Goal: Task Accomplishment & Management: Manage account settings

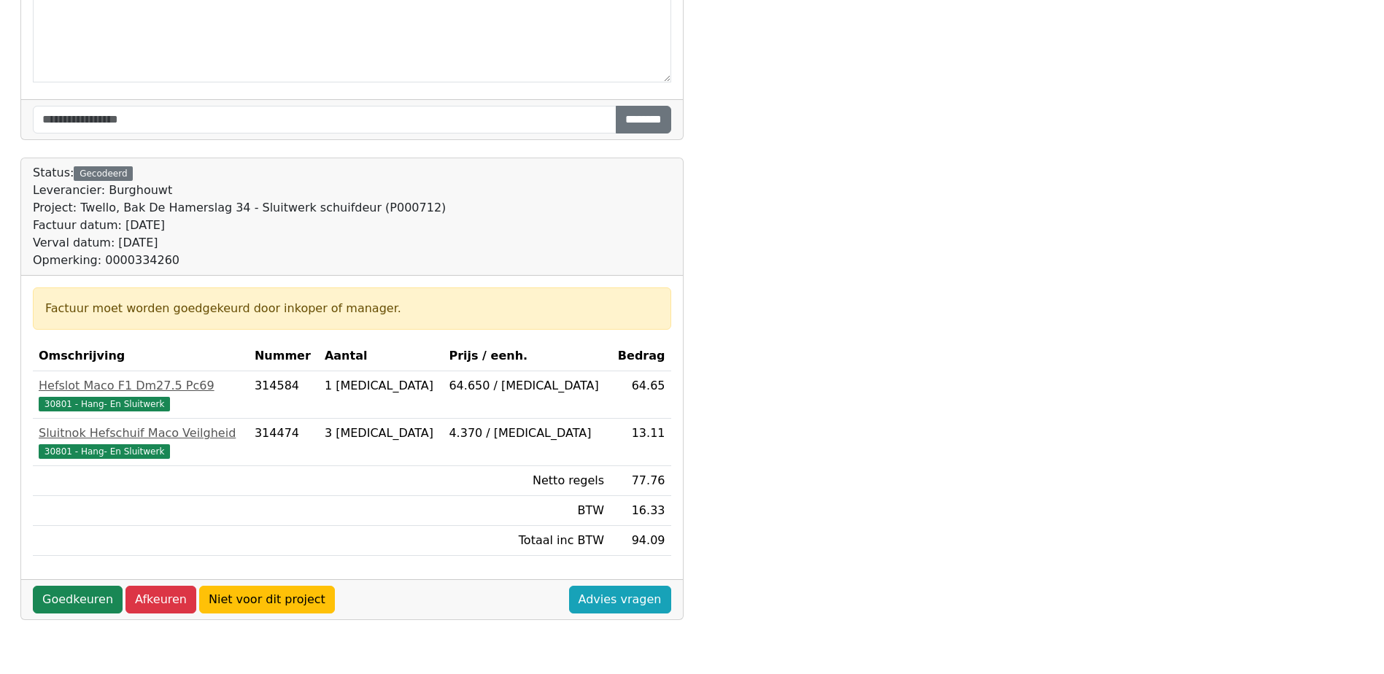
scroll to position [365, 0]
click at [89, 597] on link "Goedkeuren" at bounding box center [78, 599] width 90 height 28
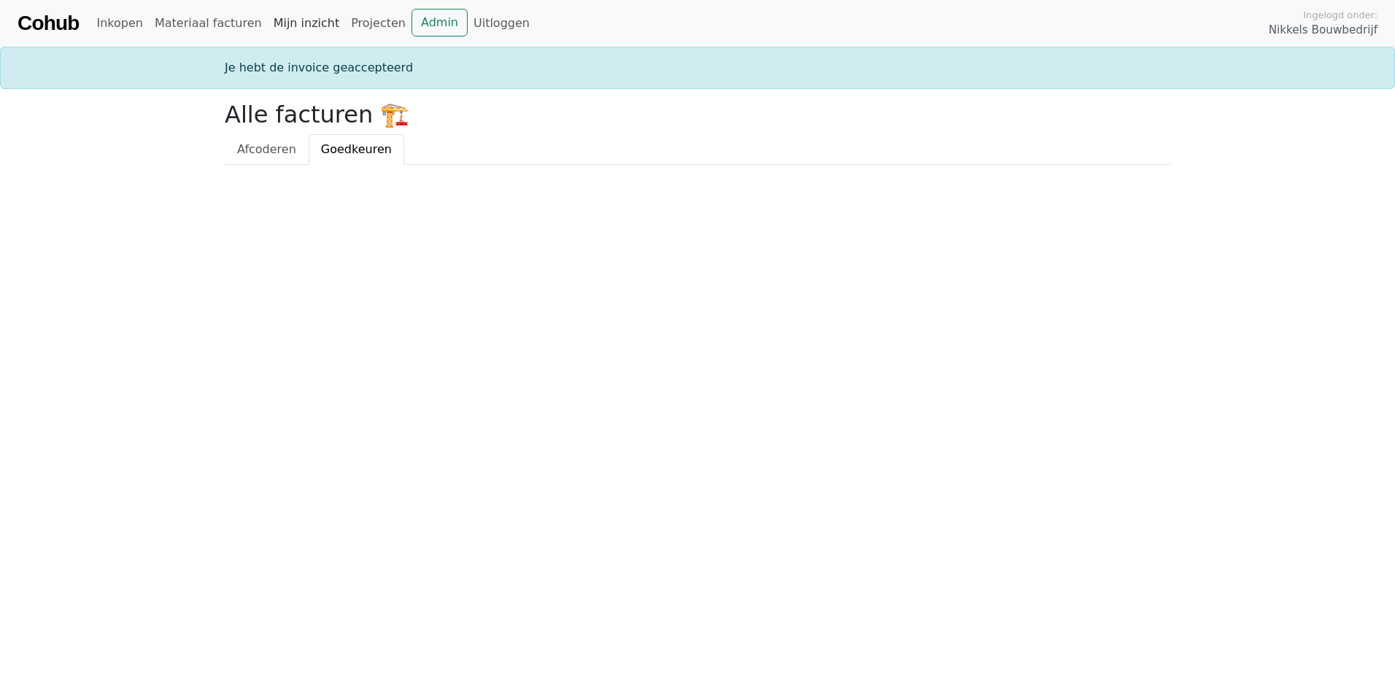
click at [285, 24] on link "Mijn inzicht" at bounding box center [307, 23] width 78 height 29
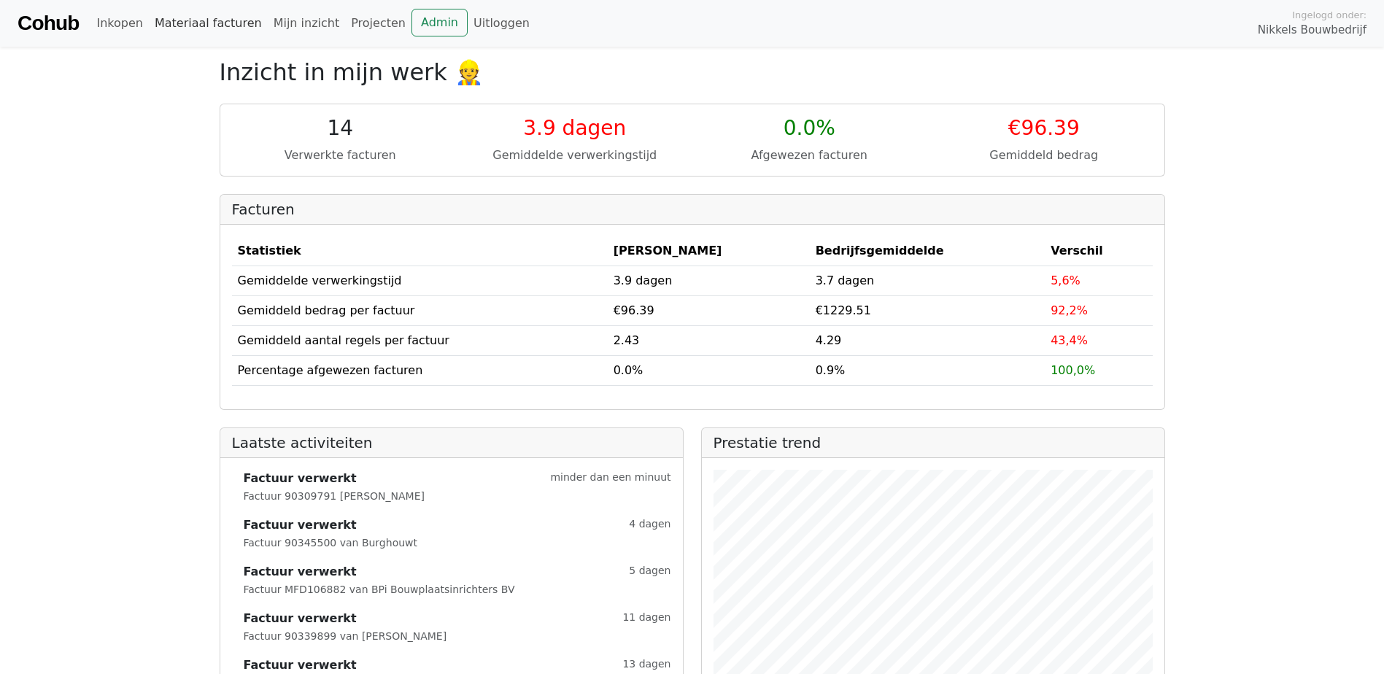
click at [169, 26] on link "Materiaal facturen" at bounding box center [208, 23] width 119 height 29
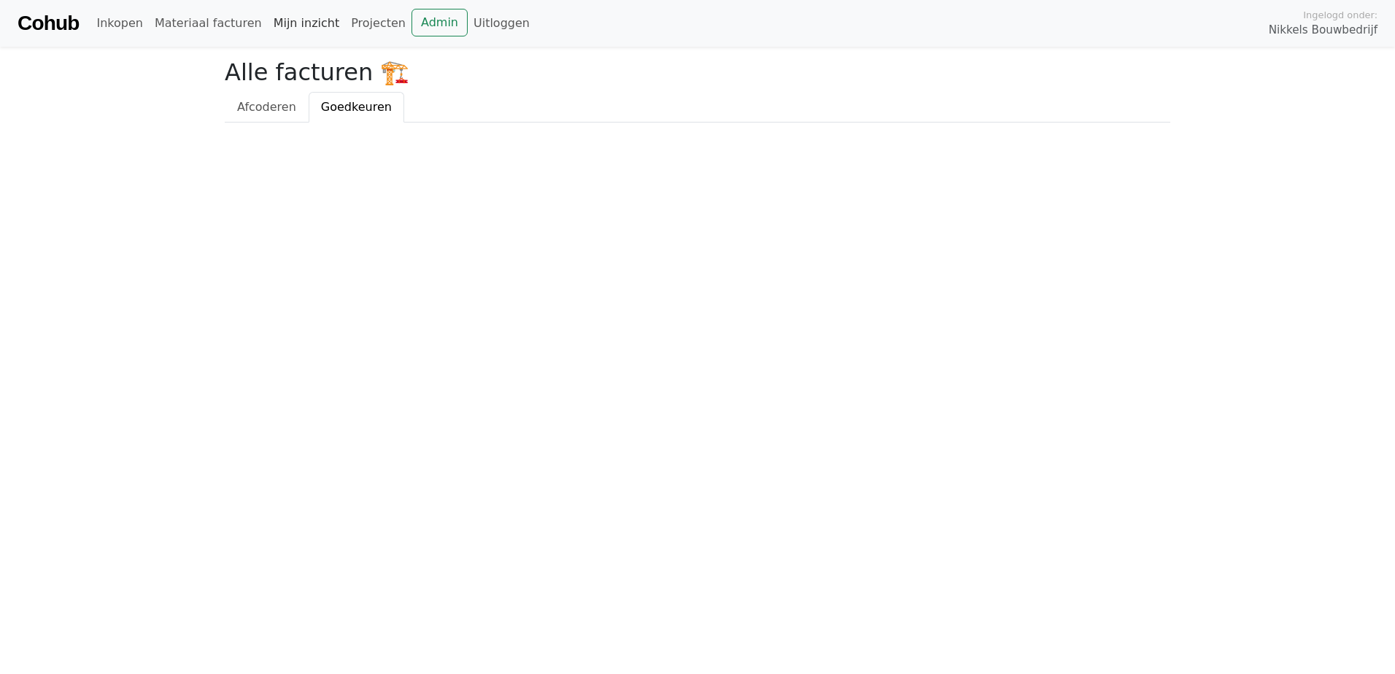
click at [268, 28] on link "Mijn inzicht" at bounding box center [307, 23] width 78 height 29
